Goal: Task Accomplishment & Management: Manage account settings

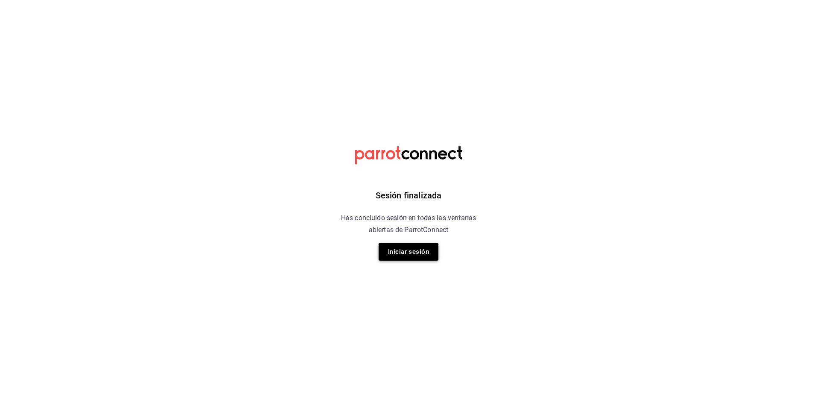
click at [389, 255] on button "Iniciar sesión" at bounding box center [408, 252] width 60 height 18
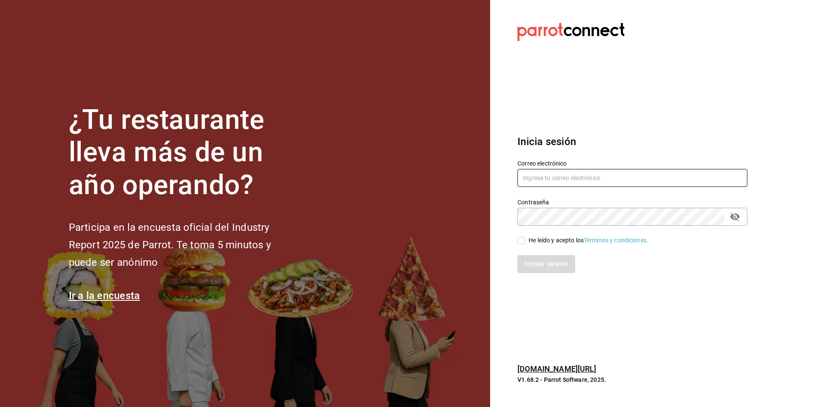
type input "Animal.tijuana@grupocosteno.com"
click at [552, 240] on div "He leído y acepto los Términos y condiciones." at bounding box center [588, 240] width 120 height 9
click at [525, 240] on input "He leído y acepto los Términos y condiciones." at bounding box center [521, 241] width 8 height 8
checkbox input "true"
click at [547, 270] on button "Iniciar sesión" at bounding box center [546, 264] width 58 height 18
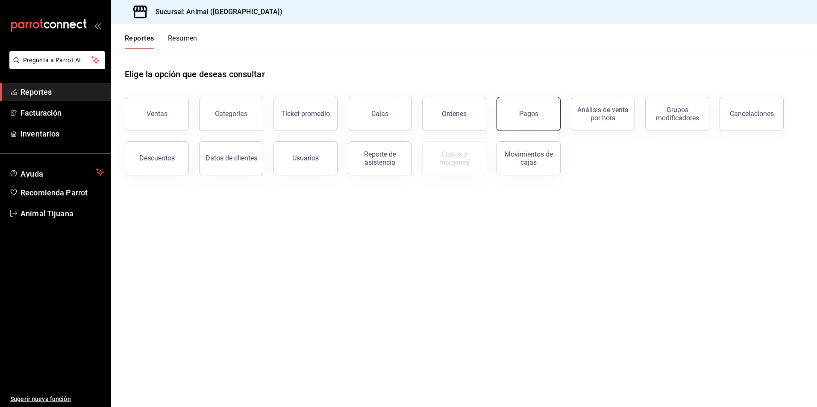
click at [514, 108] on button "Pagos" at bounding box center [528, 114] width 64 height 34
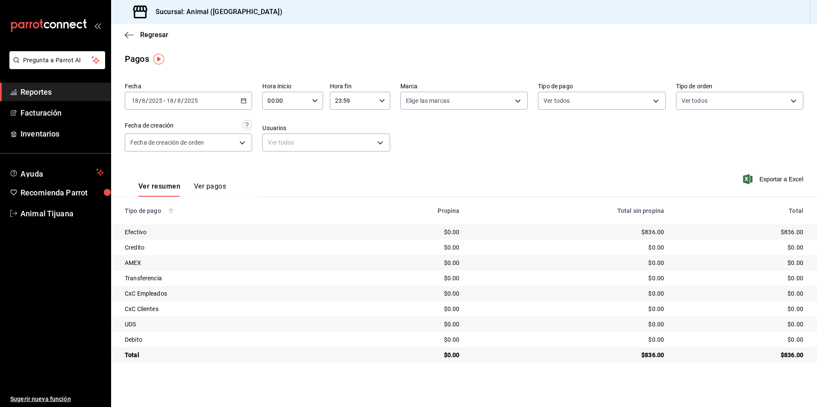
click at [291, 97] on input "00:00" at bounding box center [285, 100] width 46 height 17
click at [274, 167] on button "04" at bounding box center [277, 161] width 27 height 17
type input "04:00"
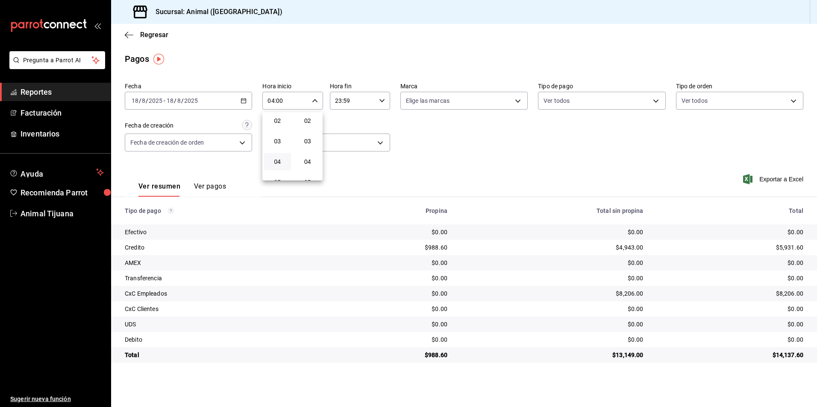
click at [423, 161] on div at bounding box center [408, 203] width 817 height 407
